Goal: Obtain resource: Download file/media

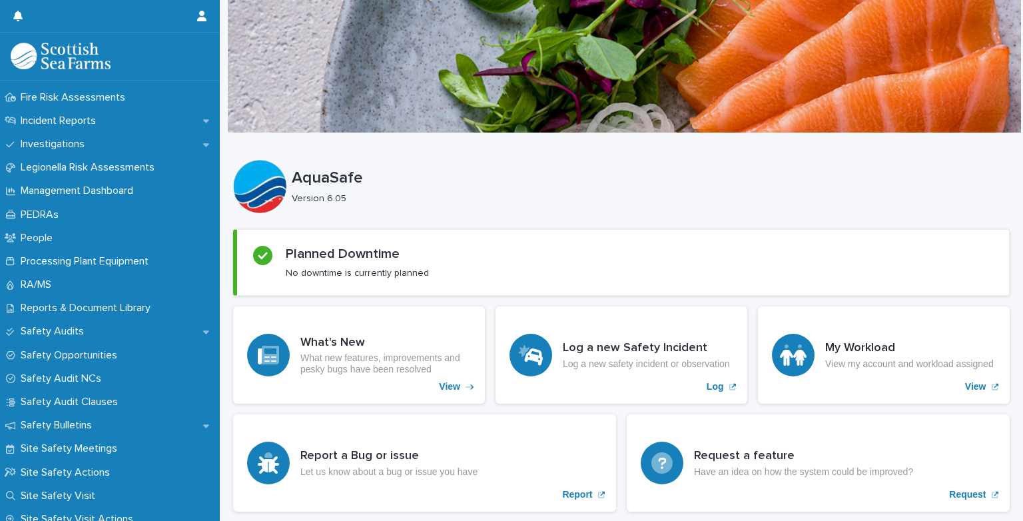
scroll to position [473, 0]
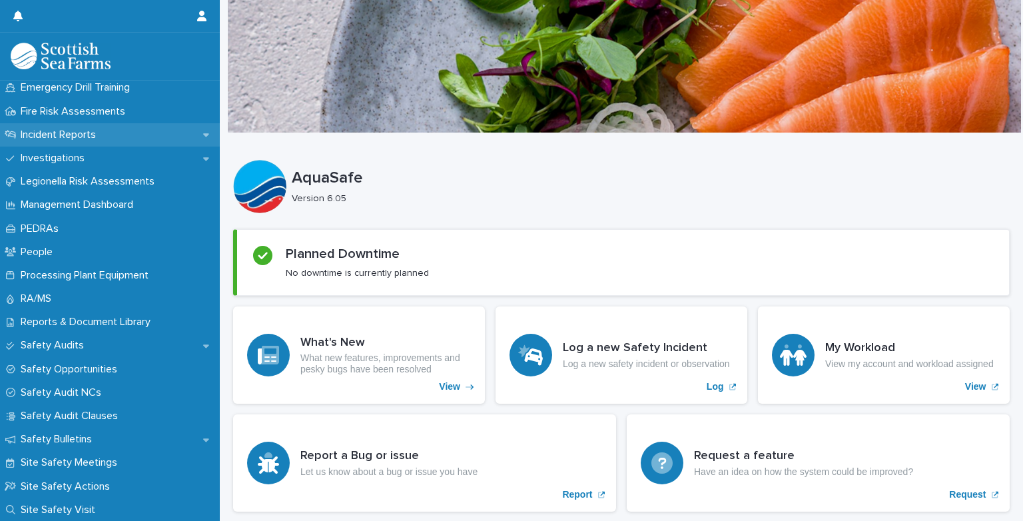
click at [40, 133] on p "Incident Reports" at bounding box center [60, 135] width 91 height 13
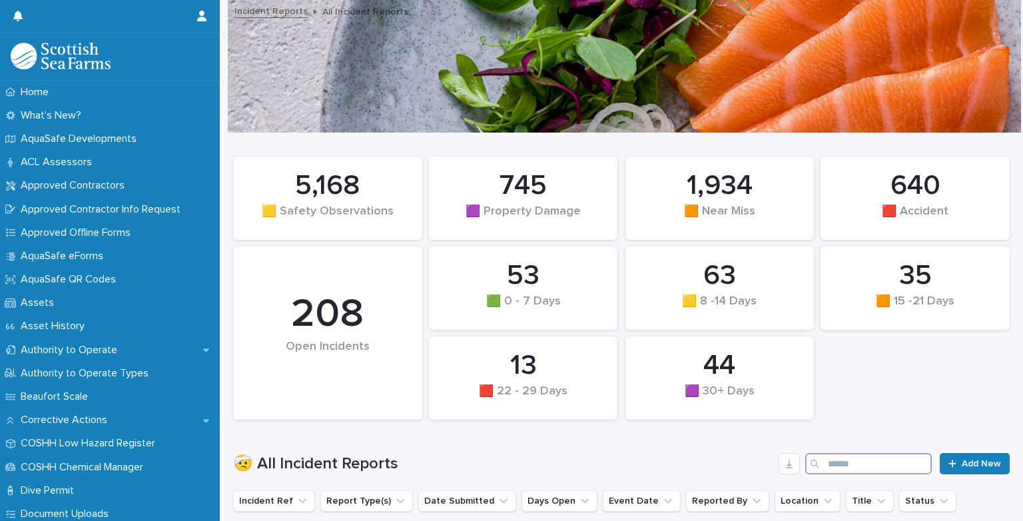
click at [855, 467] on input "Search" at bounding box center [868, 463] width 127 height 21
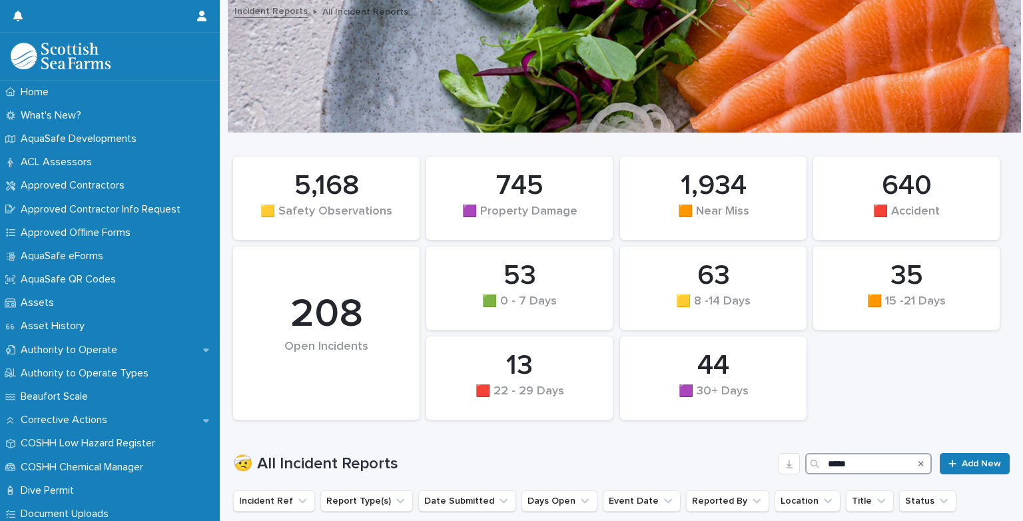
type input "*****"
click at [970, 366] on div "35 🟧 15 -21 Days 53 🟩 0 - 7 Days 745 🟪 Property Damage 44 🟪 30+ Days 63 🟨 8 -14…" at bounding box center [621, 288] width 790 height 276
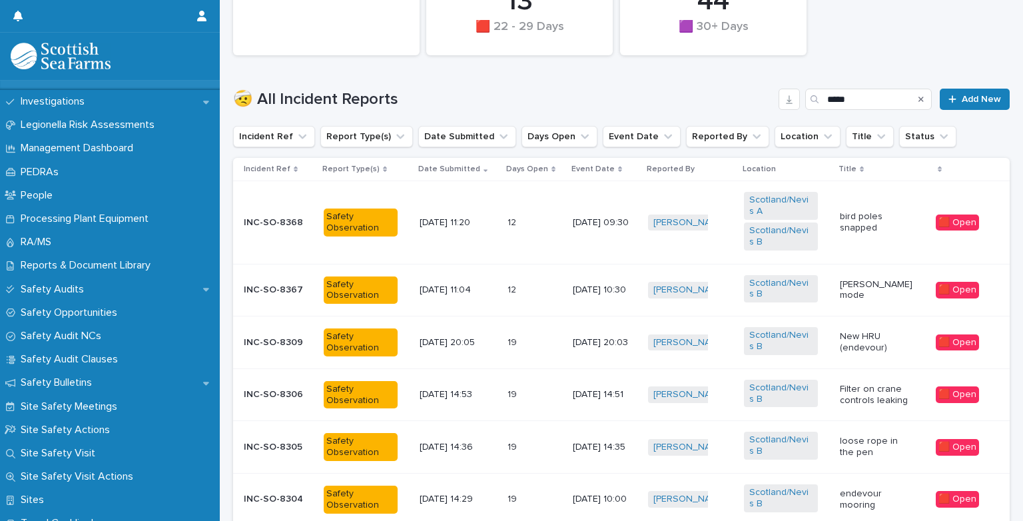
scroll to position [631, 0]
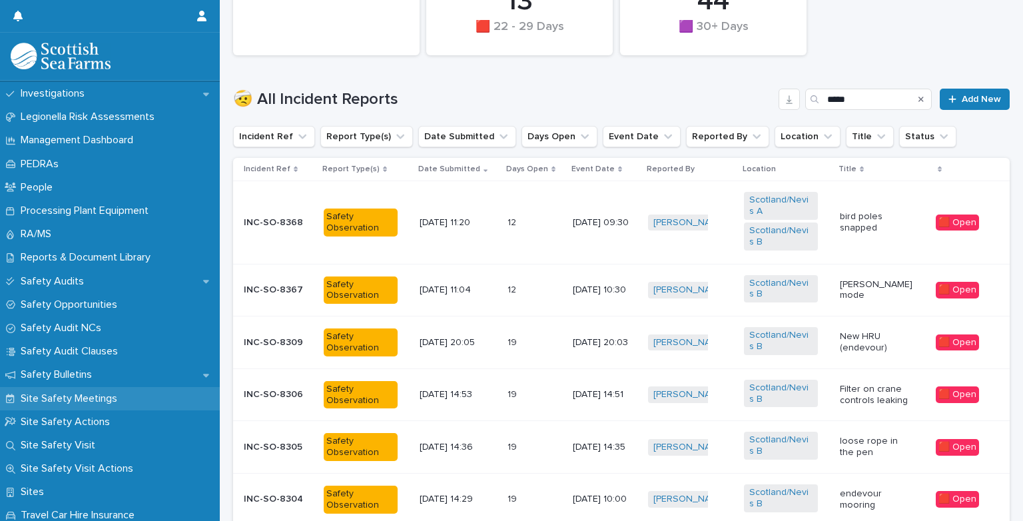
click at [35, 398] on p "Site Safety Meetings" at bounding box center [71, 398] width 113 height 13
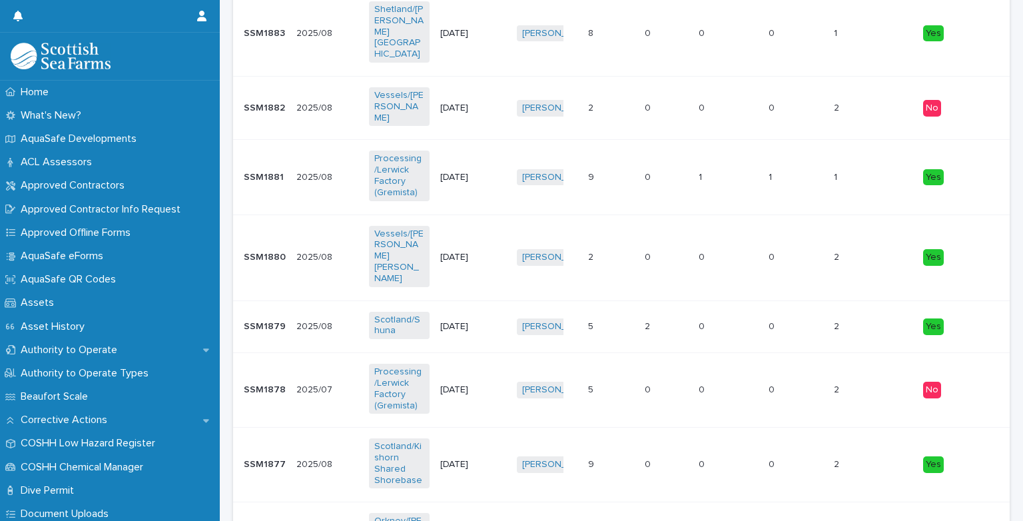
scroll to position [400, 0]
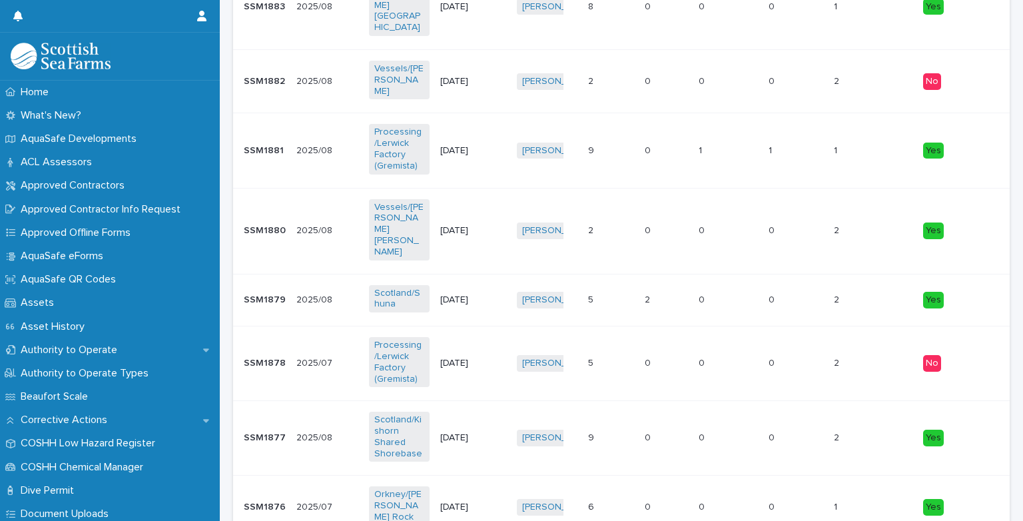
click at [270, 430] on p "SSM1877" at bounding box center [266, 437] width 45 height 14
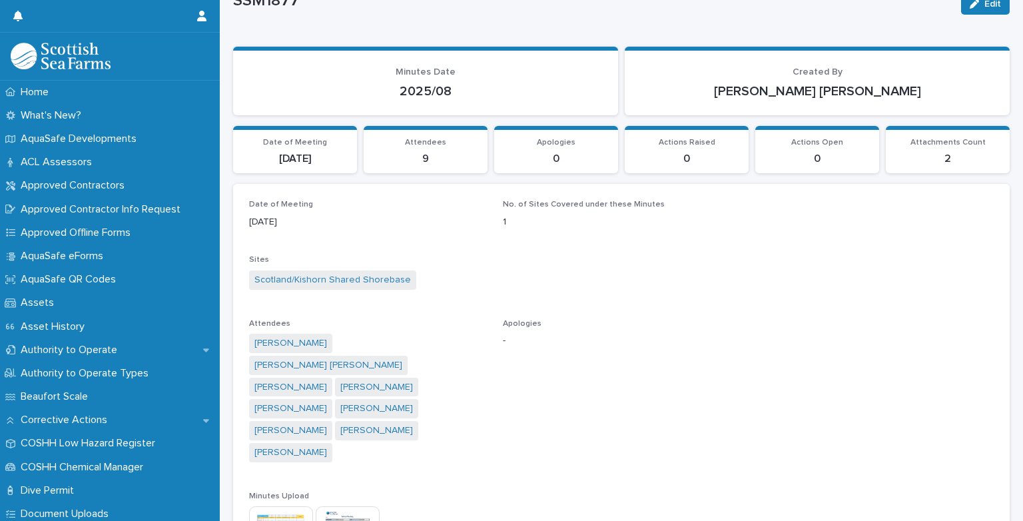
scroll to position [53, 0]
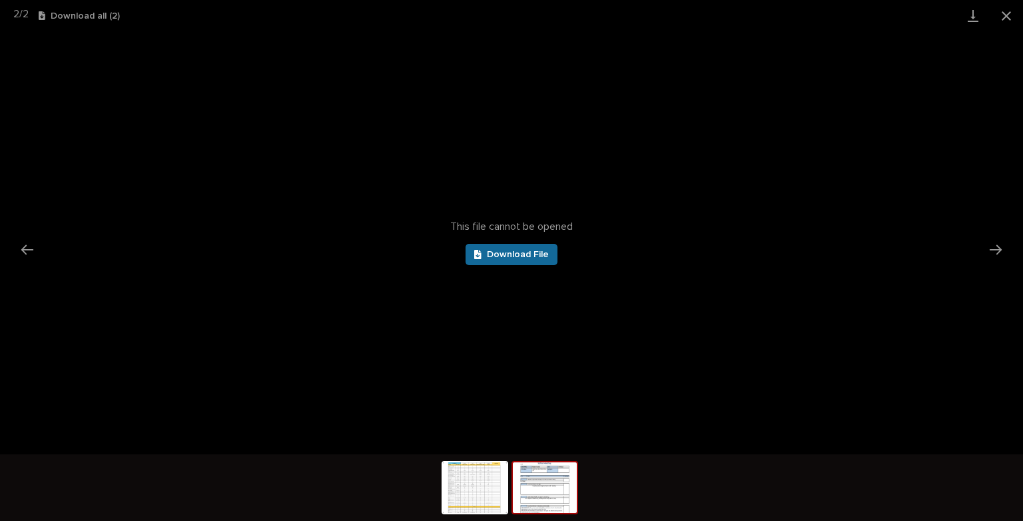
click at [542, 261] on link "Download File" at bounding box center [512, 254] width 92 height 21
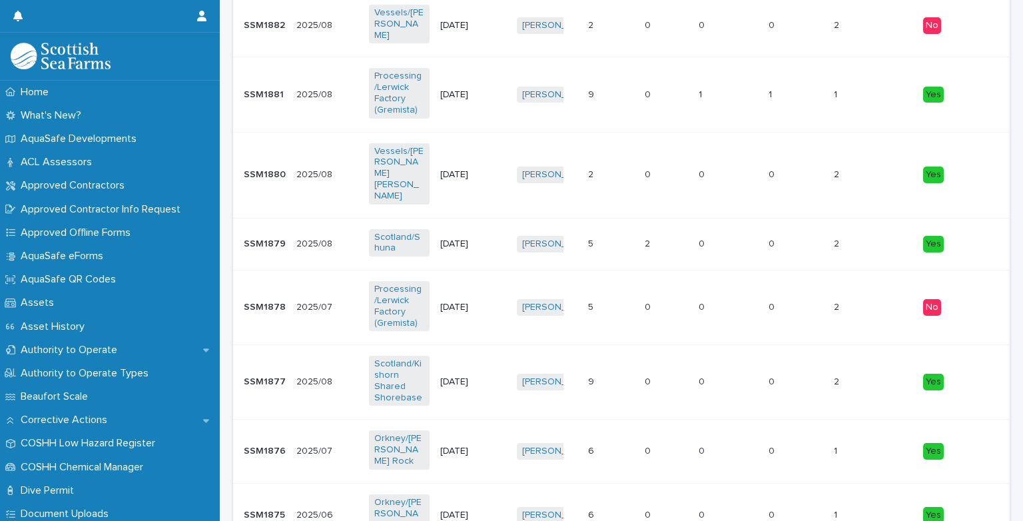
scroll to position [759, 0]
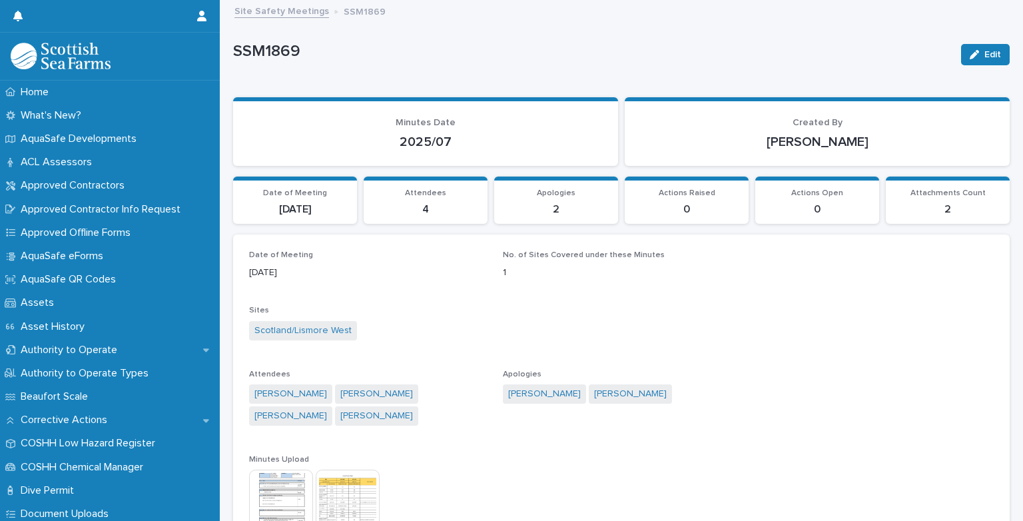
click at [290, 505] on img at bounding box center [281, 502] width 64 height 64
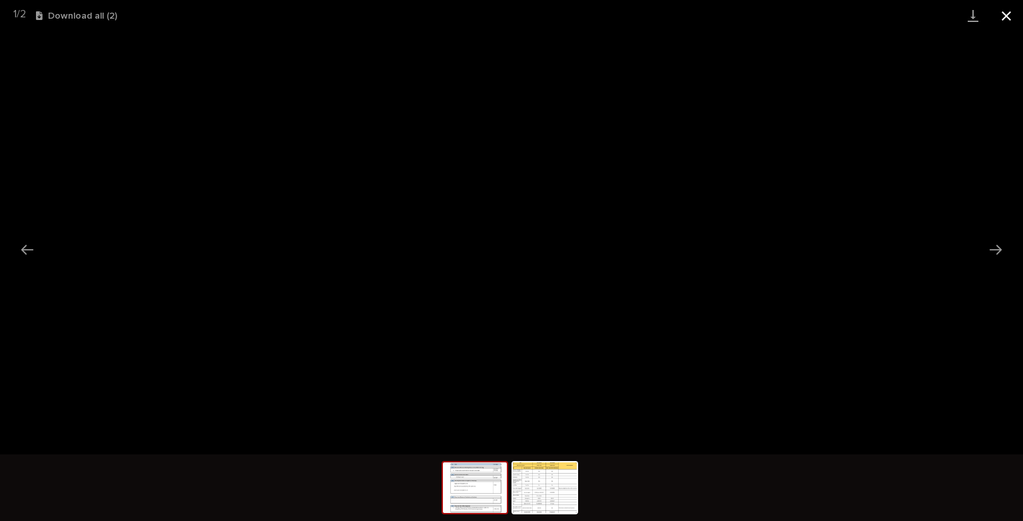
click at [1011, 12] on button "Close gallery" at bounding box center [1006, 15] width 33 height 31
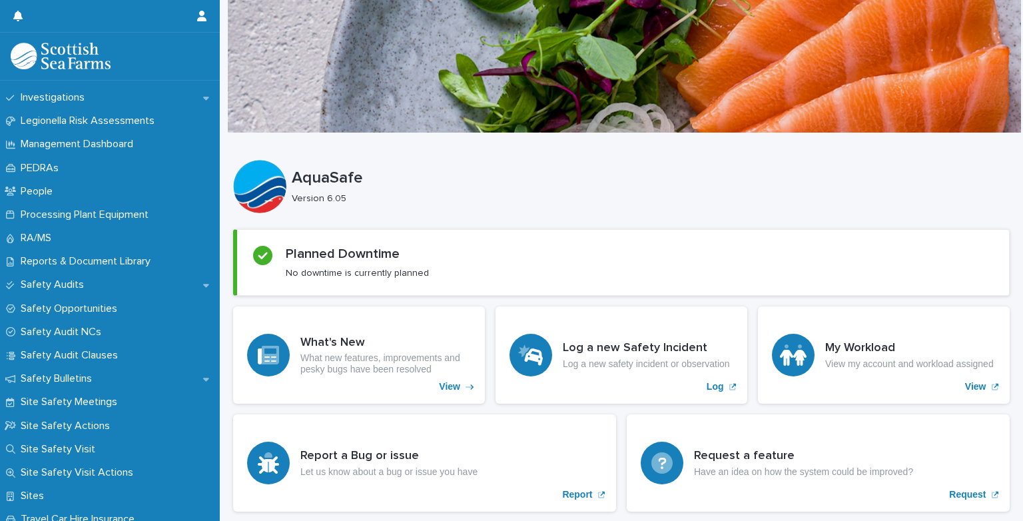
scroll to position [551, 0]
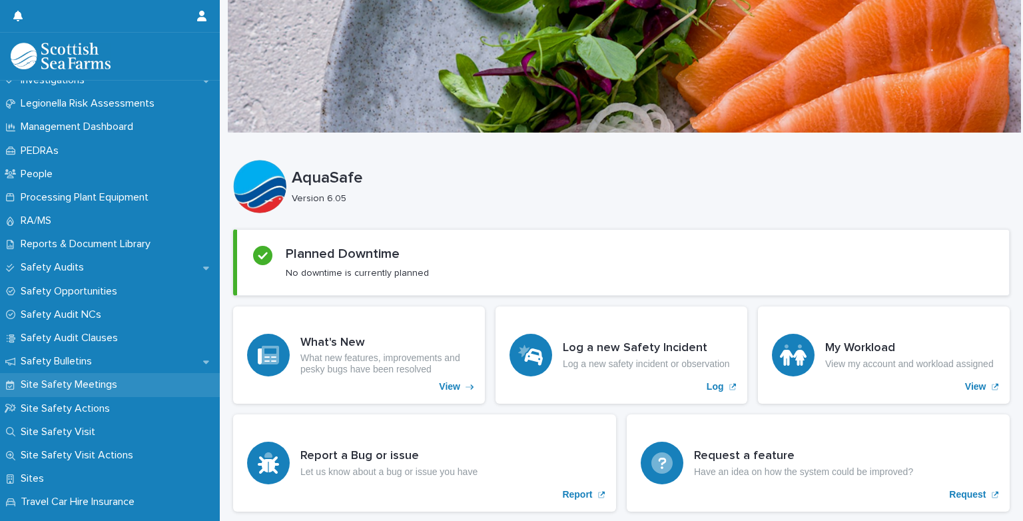
click at [69, 386] on p "Site Safety Meetings" at bounding box center [71, 384] width 113 height 13
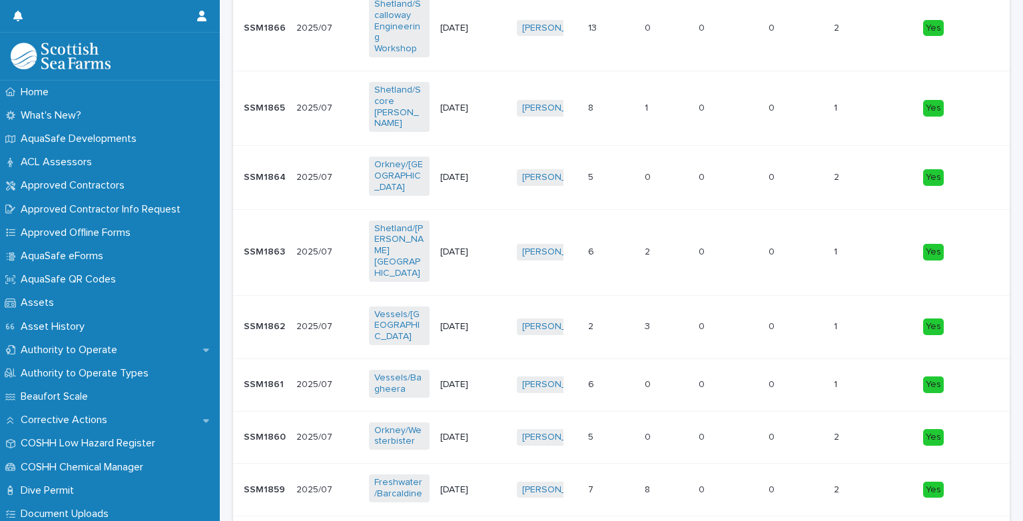
scroll to position [1492, 0]
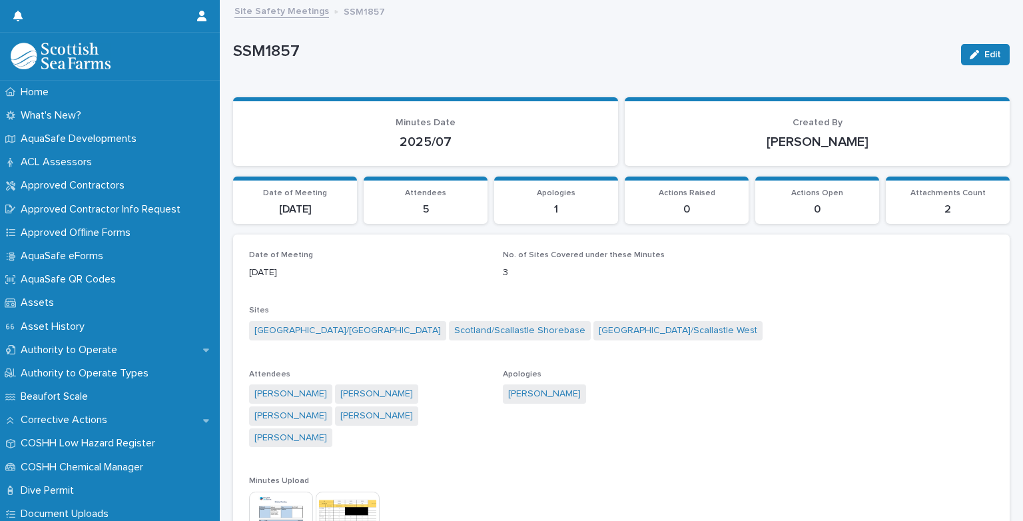
click at [285, 492] on img at bounding box center [281, 524] width 64 height 64
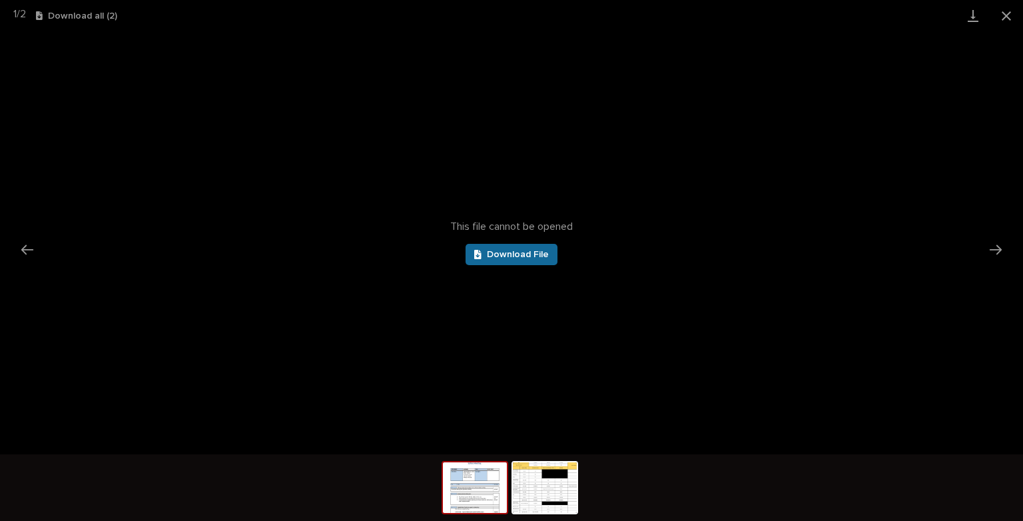
click at [489, 255] on span "Download File" at bounding box center [518, 254] width 62 height 9
